Goal: Task Accomplishment & Management: Manage account settings

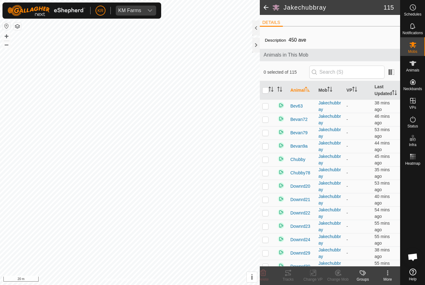
click at [266, 109] on p-checkbox at bounding box center [265, 106] width 6 height 5
checkbox input "true"
click at [266, 122] on p-checkbox at bounding box center [265, 119] width 6 height 5
checkbox input "true"
click at [265, 135] on p-checkbox at bounding box center [265, 132] width 6 height 5
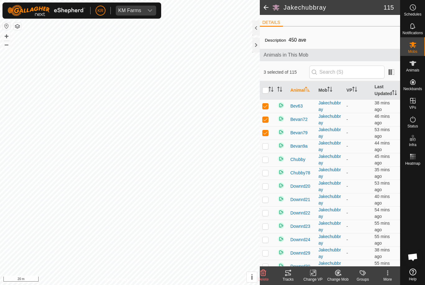
checkbox input "true"
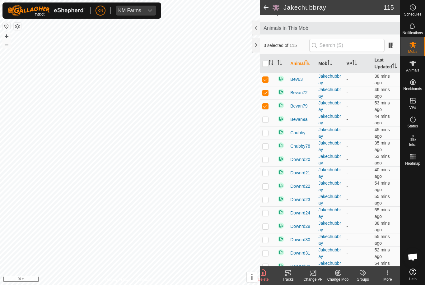
scroll to position [28, 0]
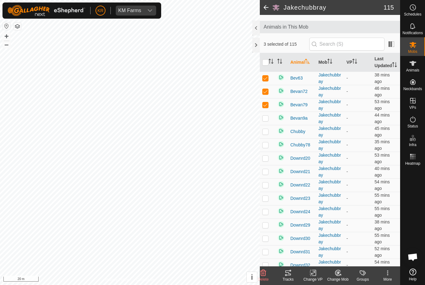
click at [266, 121] on p-checkbox at bounding box center [265, 118] width 6 height 5
checkbox input "true"
click at [314, 275] on icon at bounding box center [313, 273] width 8 height 7
click at [340, 274] on icon at bounding box center [338, 273] width 8 height 7
click at [361, 246] on span "Choose Mob..." at bounding box center [356, 246] width 32 height 7
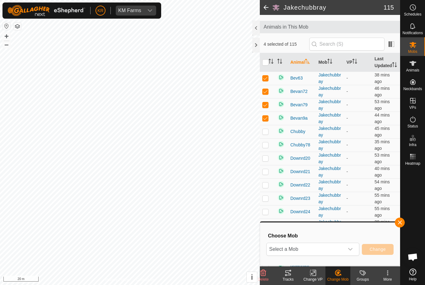
click at [344, 244] on span "Select a Mob" at bounding box center [306, 249] width 78 height 12
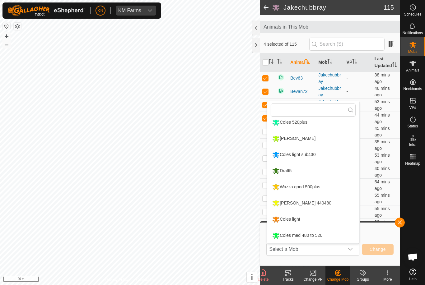
scroll to position [69, 0]
click at [312, 169] on li "Draft5" at bounding box center [313, 171] width 92 height 16
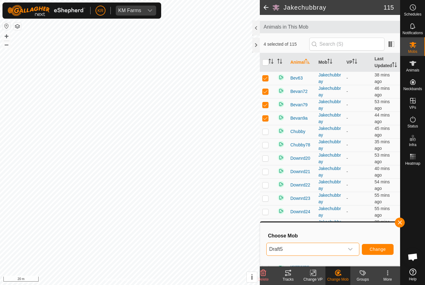
click at [380, 249] on span "Change" at bounding box center [378, 249] width 16 height 5
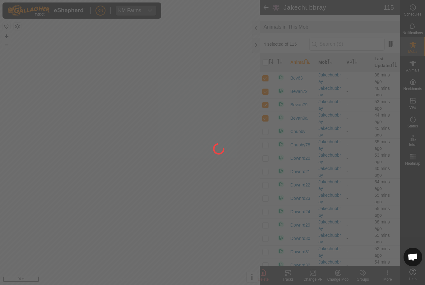
checkbox input "false"
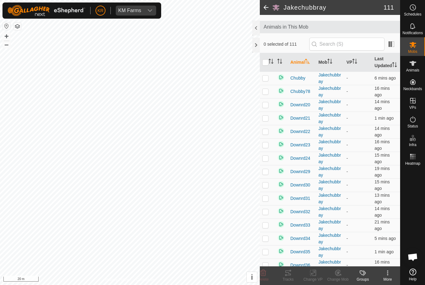
click at [268, 81] on p-checkbox at bounding box center [265, 78] width 6 height 5
click at [269, 81] on p-checkbox at bounding box center [265, 78] width 6 height 5
checkbox input "false"
click at [266, 94] on p-checkbox at bounding box center [265, 91] width 6 height 5
click at [269, 98] on td at bounding box center [267, 91] width 15 height 13
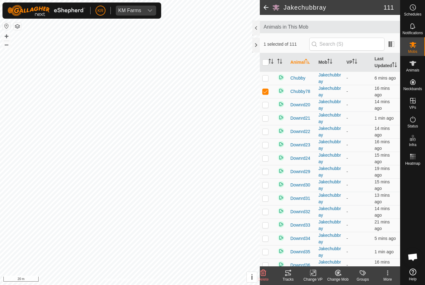
checkbox input "false"
click at [269, 107] on p-checkbox at bounding box center [265, 104] width 6 height 5
checkbox input "false"
click at [267, 121] on p-checkbox at bounding box center [265, 118] width 6 height 5
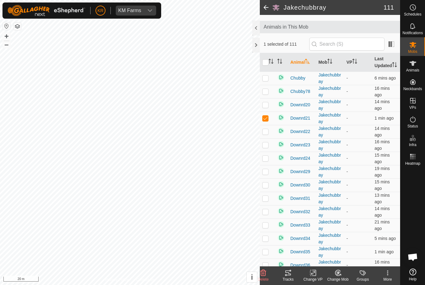
click at [268, 121] on p-checkbox at bounding box center [265, 118] width 6 height 5
checkbox input "false"
click at [268, 135] on td at bounding box center [267, 131] width 15 height 13
checkbox input "true"
click at [269, 146] on td at bounding box center [267, 145] width 15 height 13
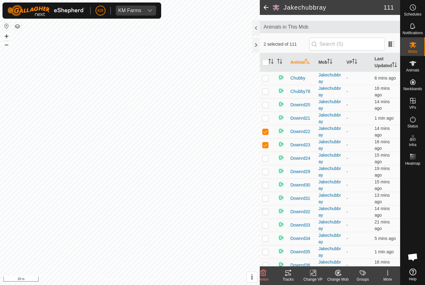
checkbox input "true"
click at [267, 134] on p-checkbox at bounding box center [265, 131] width 6 height 5
checkbox input "false"
click at [267, 148] on td at bounding box center [267, 145] width 15 height 13
checkbox input "false"
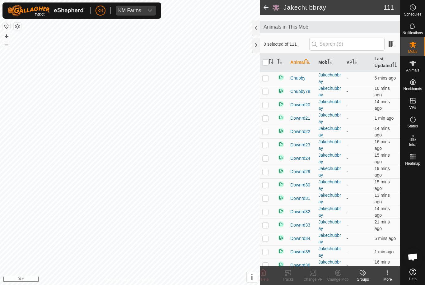
click at [266, 161] on p-checkbox at bounding box center [265, 158] width 6 height 5
click at [267, 161] on p-checkbox at bounding box center [265, 158] width 6 height 5
checkbox input "false"
click at [268, 174] on p-checkbox at bounding box center [265, 171] width 6 height 5
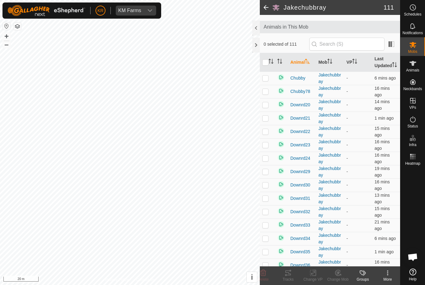
checkbox input "false"
click at [268, 188] on p-checkbox at bounding box center [265, 185] width 6 height 5
click at [267, 188] on p-checkbox at bounding box center [265, 185] width 6 height 5
checkbox input "false"
click at [268, 201] on p-checkbox at bounding box center [265, 198] width 6 height 5
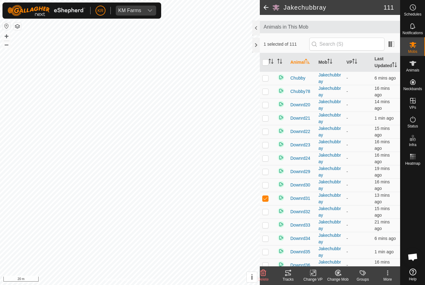
click at [268, 201] on p-checkbox at bounding box center [265, 198] width 6 height 5
checkbox input "false"
click at [262, 215] on td at bounding box center [267, 211] width 15 height 13
click at [263, 215] on p-checkbox at bounding box center [265, 212] width 6 height 5
checkbox input "false"
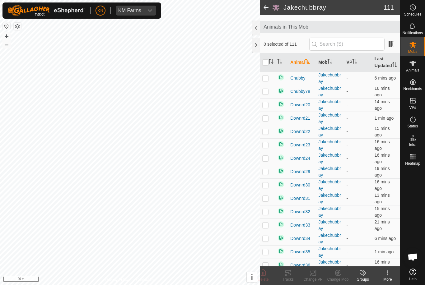
click at [268, 228] on p-checkbox at bounding box center [265, 225] width 6 height 5
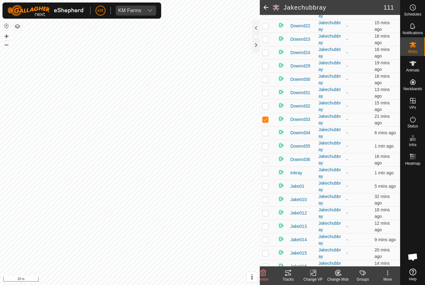
scroll to position [136, 0]
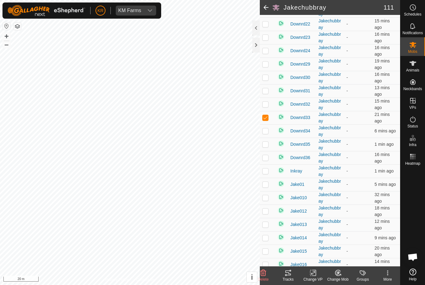
click at [269, 125] on td at bounding box center [267, 117] width 15 height 13
checkbox input "false"
click at [266, 134] on p-checkbox at bounding box center [265, 131] width 6 height 5
checkbox input "false"
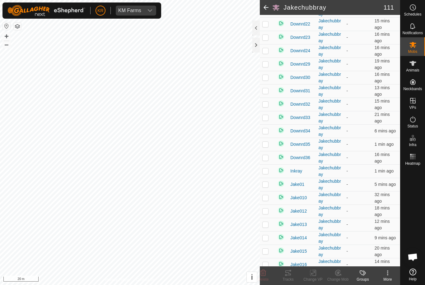
click at [267, 147] on p-checkbox at bounding box center [265, 144] width 6 height 5
click at [268, 147] on p-checkbox at bounding box center [265, 144] width 6 height 5
checkbox input "false"
click at [266, 174] on p-checkbox at bounding box center [265, 171] width 6 height 5
checkbox input "true"
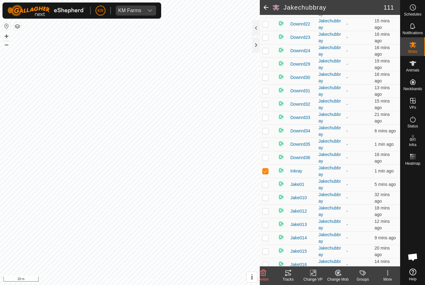
click at [265, 187] on p-checkbox at bounding box center [265, 184] width 6 height 5
checkbox input "false"
click at [267, 201] on p-checkbox at bounding box center [265, 198] width 6 height 5
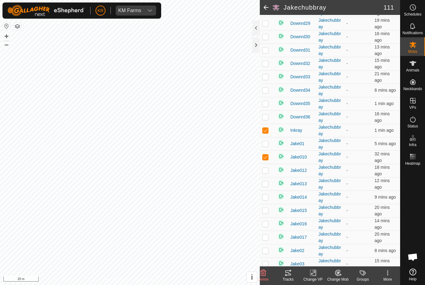
scroll to position [179, 0]
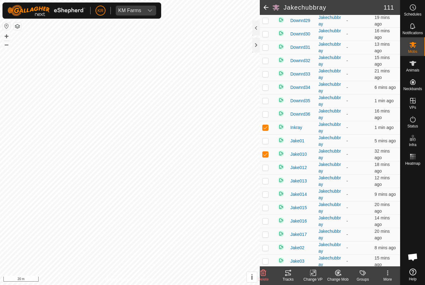
click at [267, 157] on p-checkbox at bounding box center [265, 154] width 6 height 5
checkbox input "false"
click at [270, 175] on td at bounding box center [267, 167] width 15 height 13
click at [266, 170] on p-checkbox at bounding box center [265, 167] width 6 height 5
checkbox input "false"
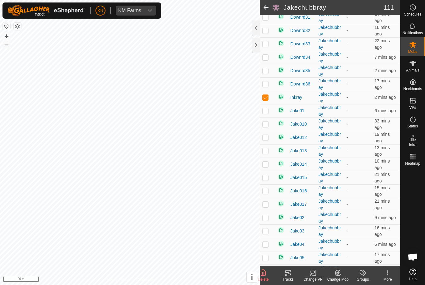
scroll to position [211, 0]
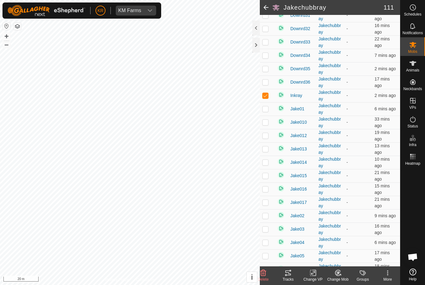
click at [267, 156] on td at bounding box center [267, 149] width 15 height 13
click at [269, 156] on td at bounding box center [267, 149] width 15 height 13
checkbox input "false"
click at [266, 165] on p-checkbox at bounding box center [265, 162] width 6 height 5
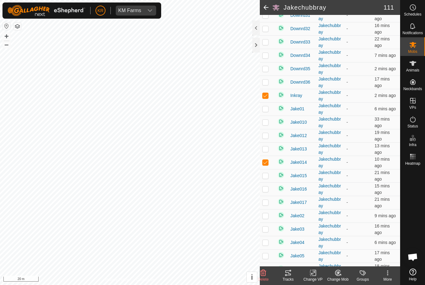
checkbox input "false"
click at [266, 178] on p-checkbox at bounding box center [265, 175] width 6 height 5
checkbox input "true"
click at [267, 192] on p-checkbox at bounding box center [265, 189] width 6 height 5
checkbox input "true"
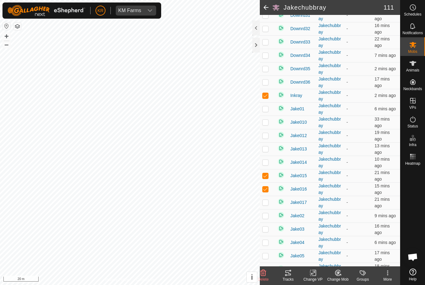
click at [267, 205] on p-checkbox at bounding box center [265, 202] width 6 height 5
checkbox input "true"
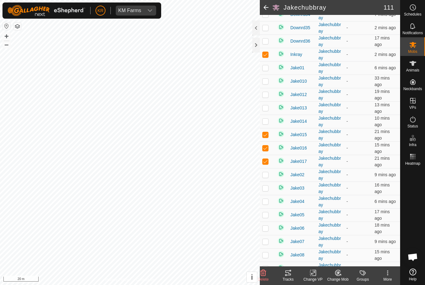
scroll to position [262, 0]
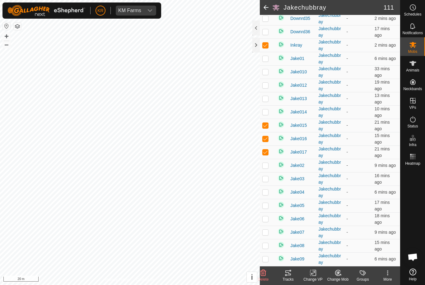
click at [268, 168] on p-checkbox at bounding box center [265, 165] width 6 height 5
checkbox input "true"
click at [263, 182] on p-checkbox at bounding box center [265, 179] width 6 height 5
click at [267, 182] on p-checkbox at bounding box center [265, 179] width 6 height 5
click at [266, 182] on p-checkbox at bounding box center [265, 179] width 6 height 5
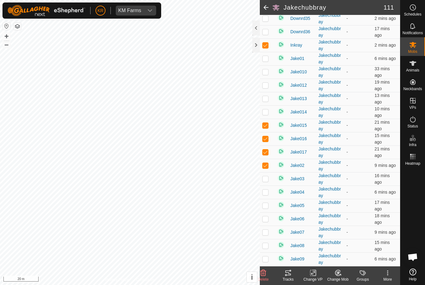
checkbox input "true"
click at [266, 195] on p-checkbox at bounding box center [265, 192] width 6 height 5
checkbox input "true"
click at [268, 208] on p-checkbox at bounding box center [265, 205] width 6 height 5
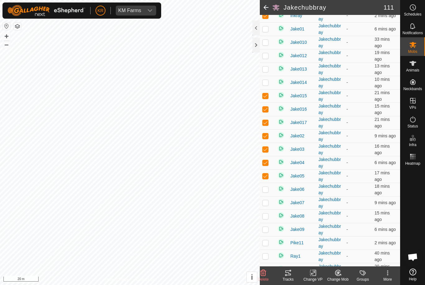
scroll to position [292, 0]
click at [267, 178] on p-checkbox at bounding box center [265, 175] width 6 height 5
checkbox input "false"
click at [266, 192] on p-checkbox at bounding box center [265, 189] width 6 height 5
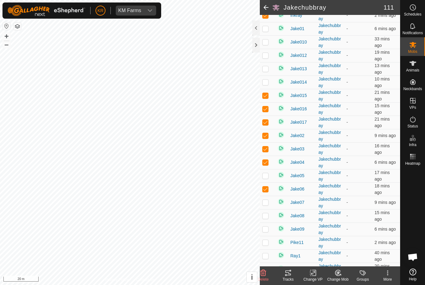
checkbox input "false"
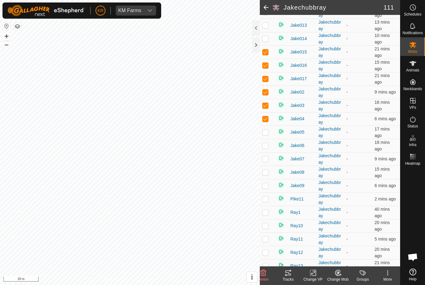
scroll to position [339, 0]
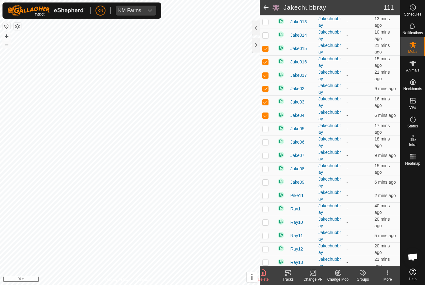
click at [267, 163] on td at bounding box center [267, 155] width 15 height 13
checkbox input "true"
click at [265, 172] on p-checkbox at bounding box center [265, 169] width 6 height 5
checkbox input "true"
click at [268, 185] on p-checkbox at bounding box center [265, 182] width 6 height 5
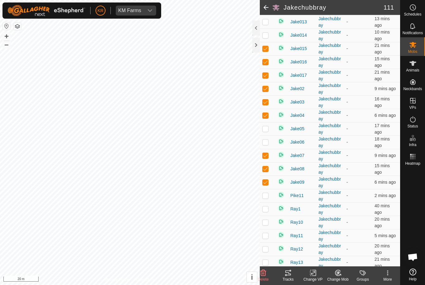
click at [267, 185] on p-checkbox at bounding box center [265, 182] width 6 height 5
checkbox input "false"
click at [267, 198] on p-checkbox at bounding box center [265, 195] width 6 height 5
checkbox input "true"
click at [266, 212] on p-checkbox at bounding box center [265, 209] width 6 height 5
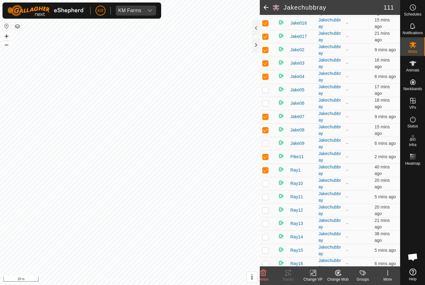
scroll to position [377, 0]
click at [269, 176] on td at bounding box center [267, 170] width 15 height 13
checkbox input "false"
click at [265, 187] on p-checkbox at bounding box center [265, 184] width 6 height 5
click at [268, 187] on p-checkbox at bounding box center [265, 184] width 6 height 5
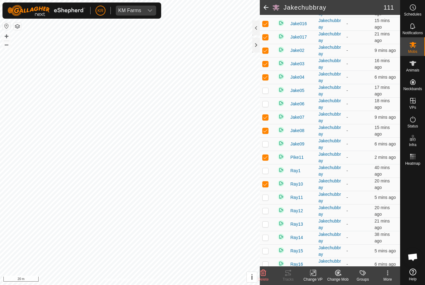
checkbox input "false"
click at [267, 200] on p-checkbox at bounding box center [265, 197] width 6 height 5
checkbox input "true"
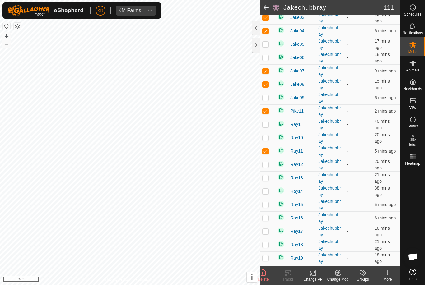
scroll to position [437, 0]
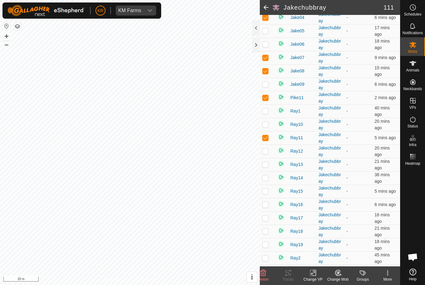
click at [268, 154] on p-checkbox at bounding box center [265, 151] width 6 height 5
checkbox input "true"
click at [265, 167] on p-checkbox at bounding box center [265, 164] width 6 height 5
click at [267, 167] on p-checkbox at bounding box center [265, 164] width 6 height 5
checkbox input "false"
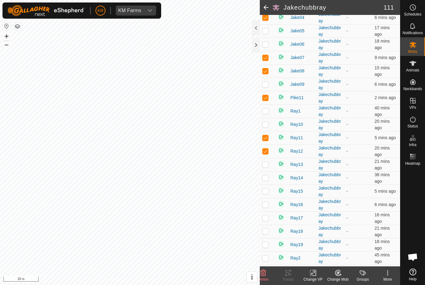
click at [267, 181] on p-checkbox at bounding box center [265, 178] width 6 height 5
checkbox input "true"
click at [264, 194] on p-checkbox at bounding box center [265, 191] width 6 height 5
click at [267, 194] on p-checkbox at bounding box center [265, 191] width 6 height 5
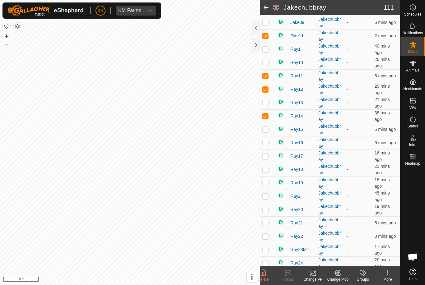
scroll to position [498, 0]
click at [266, 137] on td at bounding box center [267, 130] width 15 height 13
checkbox input "true"
click at [267, 146] on p-checkbox at bounding box center [265, 143] width 6 height 5
checkbox input "true"
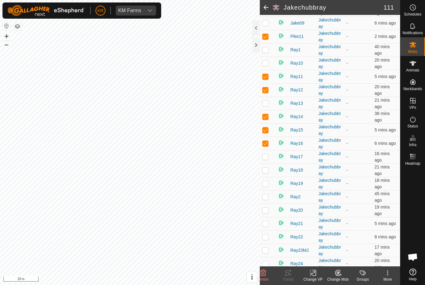
click at [269, 137] on td at bounding box center [267, 130] width 15 height 13
checkbox input "false"
click at [267, 159] on p-checkbox at bounding box center [265, 156] width 6 height 5
checkbox input "true"
click at [267, 173] on p-checkbox at bounding box center [265, 170] width 6 height 5
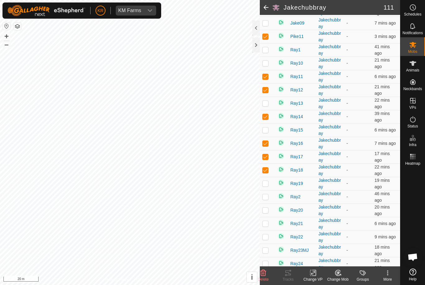
click at [266, 173] on p-checkbox at bounding box center [265, 170] width 6 height 5
checkbox input "false"
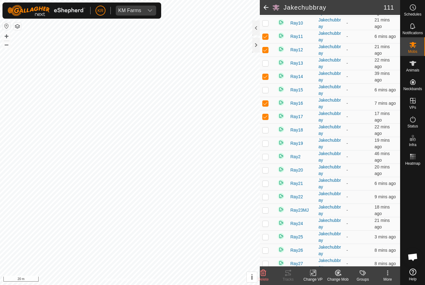
scroll to position [539, 0]
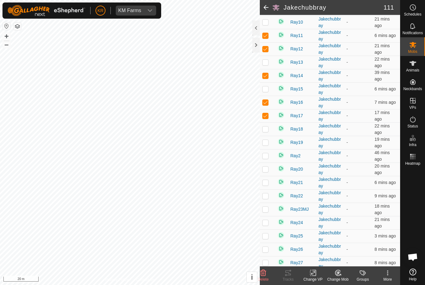
click at [266, 145] on p-checkbox at bounding box center [265, 142] width 6 height 5
checkbox input "true"
click at [265, 158] on p-checkbox at bounding box center [265, 155] width 6 height 5
checkbox input "false"
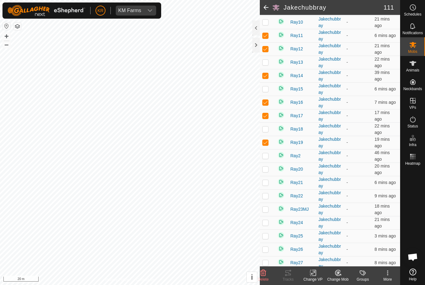
click at [265, 176] on td at bounding box center [267, 169] width 15 height 13
click at [265, 172] on p-checkbox at bounding box center [265, 169] width 6 height 5
click at [266, 172] on p-checkbox at bounding box center [265, 169] width 6 height 5
checkbox input "false"
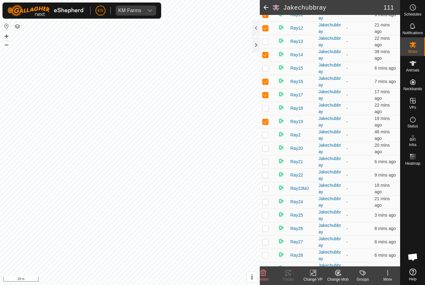
scroll to position [561, 0]
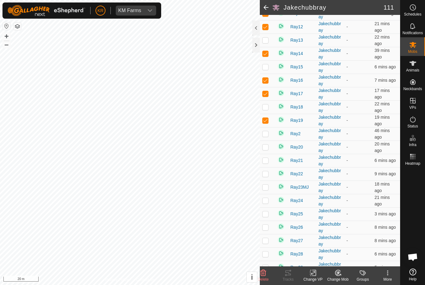
click at [266, 136] on p-checkbox at bounding box center [265, 133] width 6 height 5
click at [269, 136] on p-checkbox at bounding box center [265, 133] width 6 height 5
checkbox input "false"
click at [267, 150] on p-checkbox at bounding box center [265, 147] width 6 height 5
checkbox input "true"
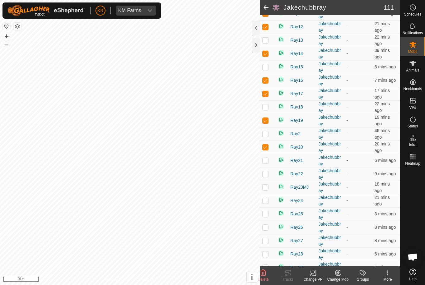
click at [266, 163] on p-checkbox at bounding box center [265, 160] width 6 height 5
click at [267, 163] on p-checkbox at bounding box center [265, 160] width 6 height 5
checkbox input "false"
click at [267, 177] on p-checkbox at bounding box center [265, 174] width 6 height 5
checkbox input "true"
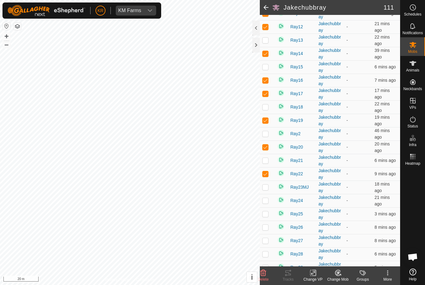
click at [267, 190] on p-checkbox at bounding box center [265, 187] width 6 height 5
checkbox input "false"
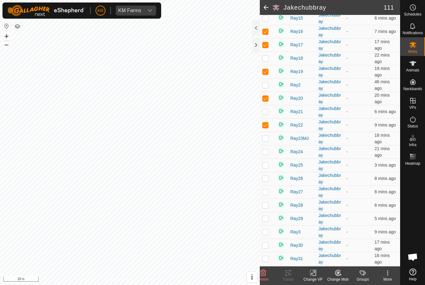
scroll to position [617, 0]
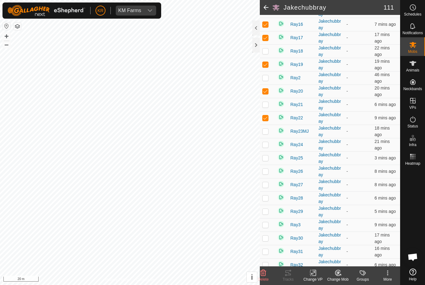
click at [267, 147] on p-checkbox at bounding box center [265, 144] width 6 height 5
checkbox input "true"
click at [267, 161] on p-checkbox at bounding box center [265, 158] width 6 height 5
checkbox input "true"
click at [267, 174] on p-checkbox at bounding box center [265, 171] width 6 height 5
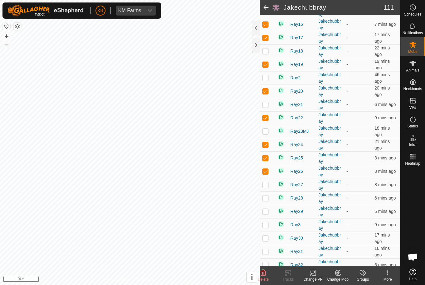
click at [267, 174] on p-checkbox at bounding box center [265, 171] width 6 height 5
checkbox input "false"
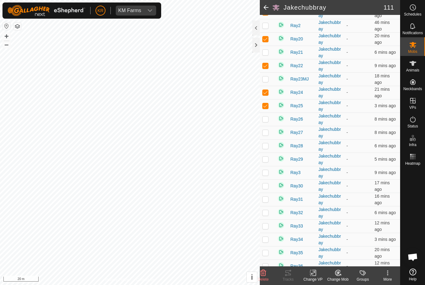
scroll to position [674, 0]
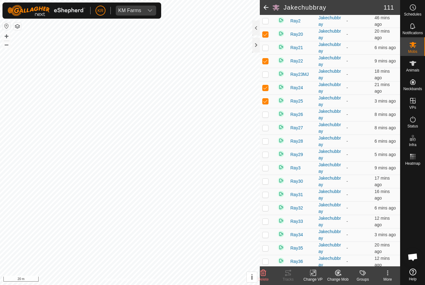
click at [267, 130] on p-checkbox at bounding box center [265, 127] width 6 height 5
checkbox input "false"
click at [267, 144] on p-checkbox at bounding box center [265, 141] width 6 height 5
checkbox input "true"
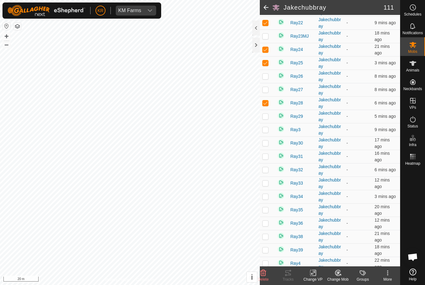
scroll to position [718, 0]
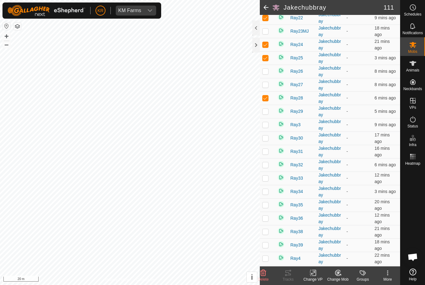
click at [268, 114] on p-checkbox at bounding box center [265, 111] width 6 height 5
checkbox input "false"
click at [267, 127] on p-checkbox at bounding box center [265, 124] width 6 height 5
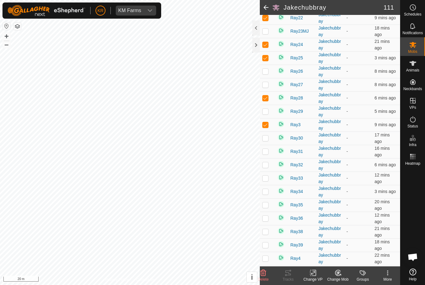
checkbox input "false"
click at [266, 141] on p-checkbox at bounding box center [265, 138] width 6 height 5
click at [268, 141] on p-checkbox at bounding box center [265, 138] width 6 height 5
checkbox input "false"
click at [267, 154] on p-checkbox at bounding box center [265, 151] width 6 height 5
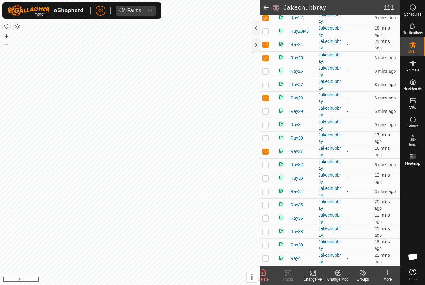
click at [268, 154] on p-checkbox at bounding box center [265, 151] width 6 height 5
checkbox input "false"
click at [267, 167] on p-checkbox at bounding box center [265, 165] width 6 height 5
checkbox input "true"
click at [267, 181] on p-checkbox at bounding box center [265, 178] width 6 height 5
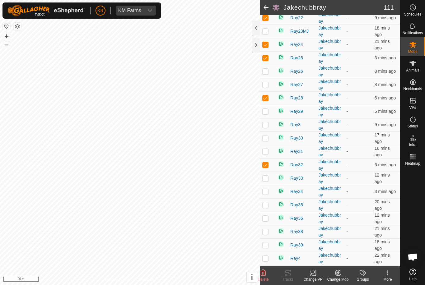
checkbox input "true"
click at [267, 194] on p-checkbox at bounding box center [265, 191] width 6 height 5
click at [266, 194] on p-checkbox at bounding box center [265, 191] width 6 height 5
checkbox input "false"
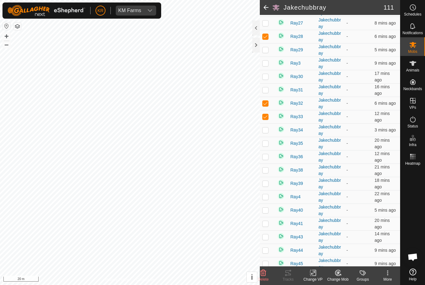
scroll to position [790, 0]
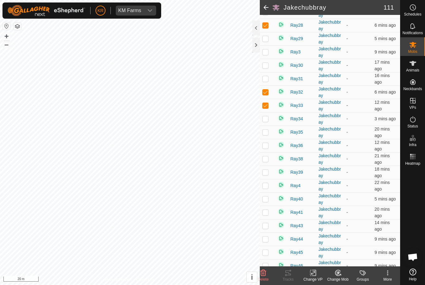
click at [267, 135] on p-checkbox at bounding box center [265, 132] width 6 height 5
checkbox input "false"
click at [268, 148] on p-checkbox at bounding box center [265, 145] width 6 height 5
checkbox input "true"
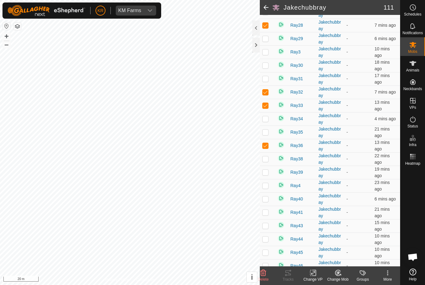
click at [268, 162] on p-checkbox at bounding box center [265, 159] width 6 height 5
checkbox input "false"
click at [266, 175] on p-checkbox at bounding box center [265, 172] width 6 height 5
checkbox input "true"
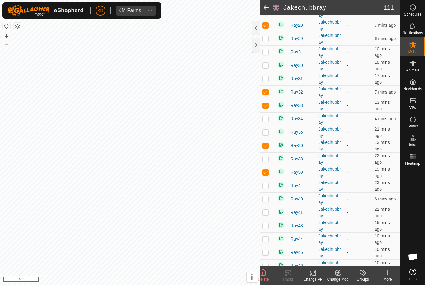
click at [264, 188] on p-checkbox at bounding box center [265, 185] width 6 height 5
click at [267, 188] on p-checkbox at bounding box center [265, 185] width 6 height 5
checkbox input "false"
click at [267, 202] on p-checkbox at bounding box center [265, 199] width 6 height 5
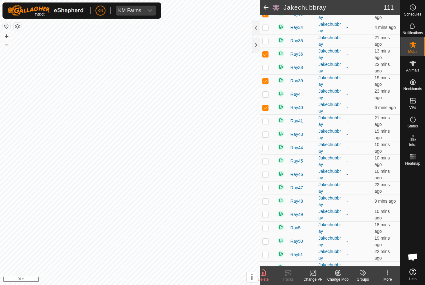
scroll to position [890, 0]
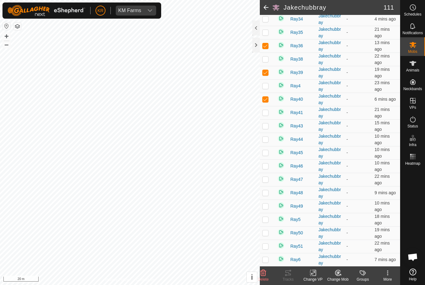
click at [269, 102] on p-checkbox at bounding box center [265, 99] width 6 height 5
checkbox input "false"
click at [268, 115] on p-checkbox at bounding box center [265, 112] width 6 height 5
checkbox input "true"
click at [268, 129] on p-checkbox at bounding box center [265, 126] width 6 height 5
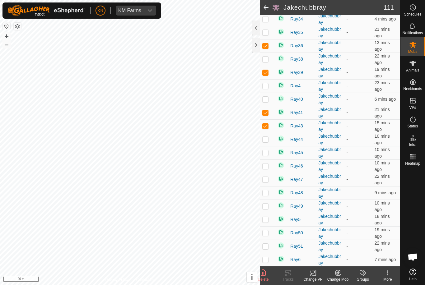
click at [268, 129] on p-checkbox at bounding box center [265, 126] width 6 height 5
checkbox input "false"
click at [267, 142] on p-checkbox at bounding box center [265, 139] width 6 height 5
checkbox input "true"
click at [267, 155] on p-checkbox at bounding box center [265, 152] width 6 height 5
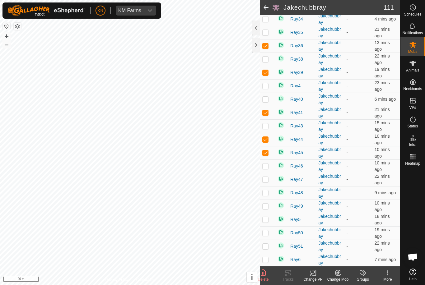
click at [268, 155] on p-checkbox at bounding box center [265, 152] width 6 height 5
checkbox input "false"
click at [267, 169] on p-checkbox at bounding box center [265, 166] width 6 height 5
checkbox input "true"
click at [267, 182] on td at bounding box center [267, 179] width 15 height 13
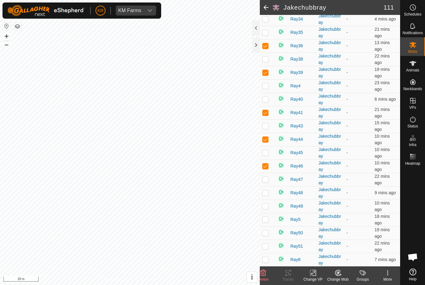
checkbox input "true"
click at [267, 196] on p-checkbox at bounding box center [265, 193] width 6 height 5
checkbox input "true"
click at [268, 210] on td at bounding box center [267, 206] width 15 height 13
checkbox input "true"
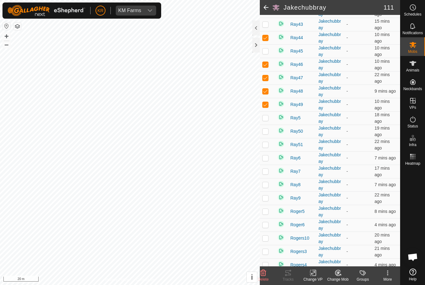
scroll to position [1001, 0]
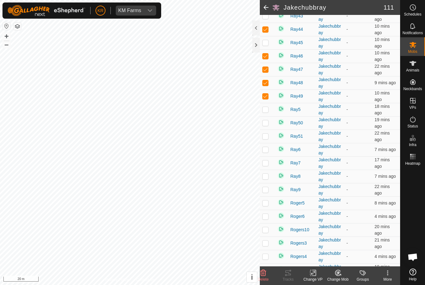
click at [267, 112] on p-checkbox at bounding box center [265, 109] width 6 height 5
checkbox input "true"
click at [270, 130] on td at bounding box center [267, 122] width 15 height 13
click at [269, 130] on td at bounding box center [267, 122] width 15 height 13
checkbox input "false"
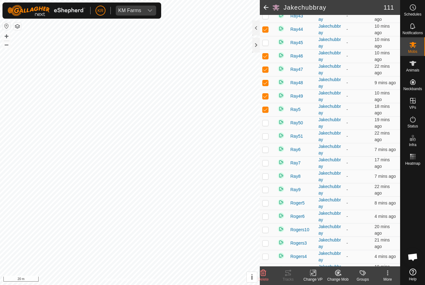
click at [269, 139] on p-checkbox at bounding box center [265, 136] width 6 height 5
checkbox input "true"
click at [268, 152] on p-checkbox at bounding box center [265, 149] width 6 height 5
checkbox input "false"
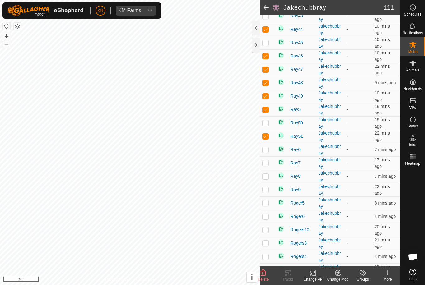
click at [269, 166] on p-checkbox at bounding box center [265, 163] width 6 height 5
click at [268, 166] on p-checkbox at bounding box center [265, 163] width 6 height 5
checkbox input "false"
click at [342, 277] on icon at bounding box center [338, 273] width 8 height 7
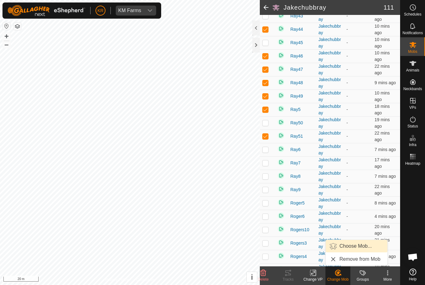
click at [359, 248] on span "Choose Mob..." at bounding box center [356, 246] width 32 height 7
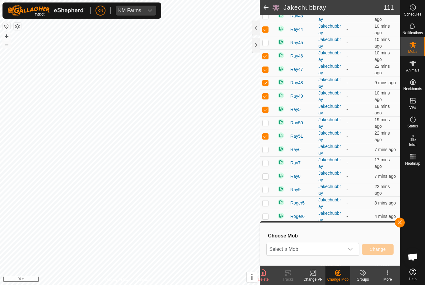
click at [328, 249] on span "Select a Mob" at bounding box center [306, 249] width 78 height 12
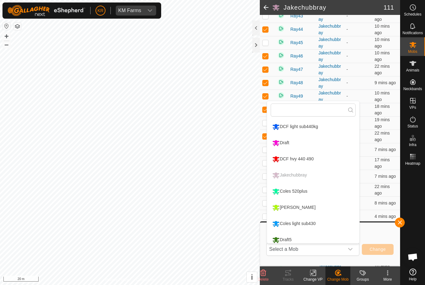
click at [288, 141] on div "Draft" at bounding box center [281, 143] width 20 height 11
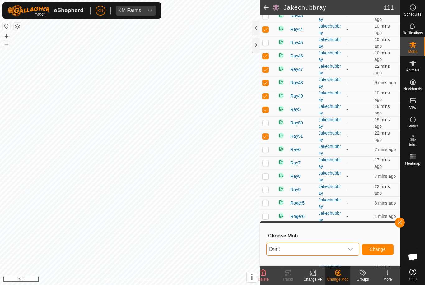
click at [379, 249] on span "Change" at bounding box center [378, 249] width 16 height 5
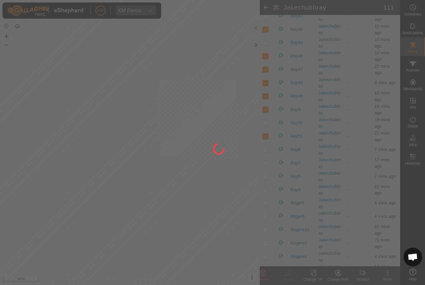
checkbox input "false"
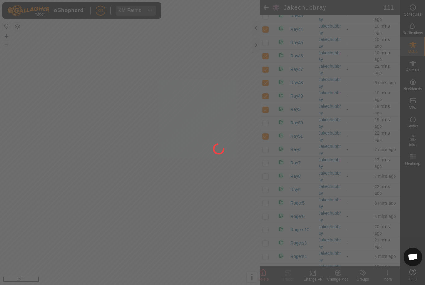
checkbox input "false"
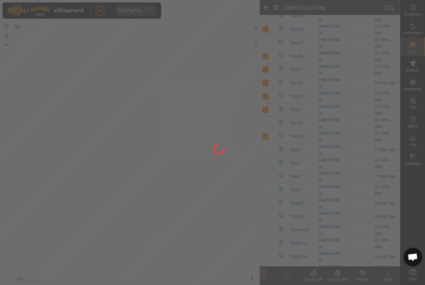
checkbox input "false"
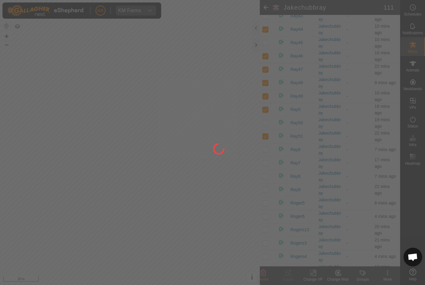
checkbox input "false"
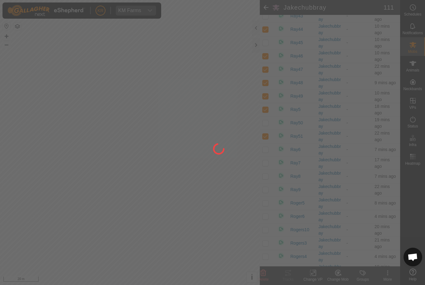
checkbox input "false"
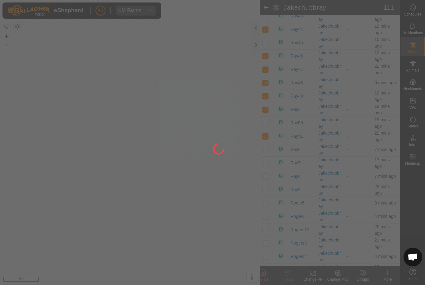
checkbox input "false"
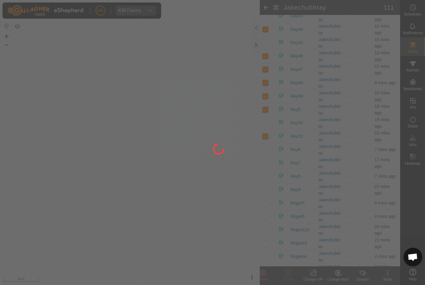
checkbox input "false"
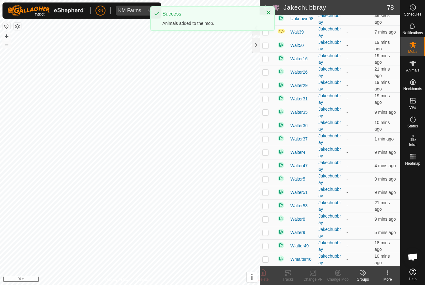
scroll to position [884, 0]
